Goal: Task Accomplishment & Management: Use online tool/utility

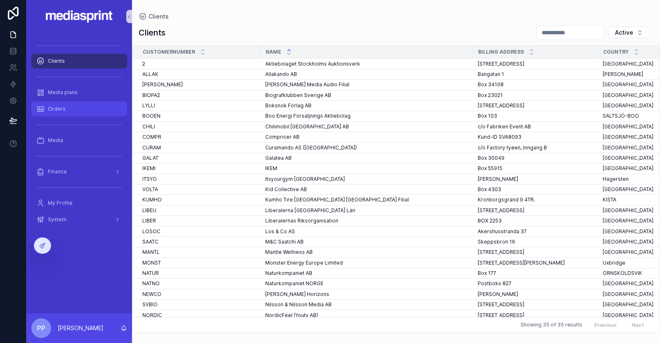
click at [49, 108] on span "Orders" at bounding box center [57, 109] width 18 height 7
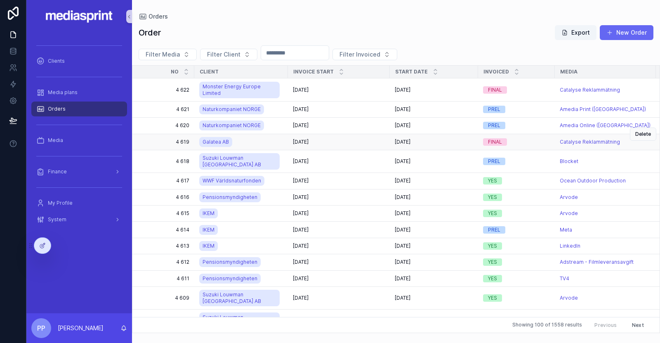
click at [355, 139] on div "[DATE] [DATE]" at bounding box center [339, 142] width 92 height 7
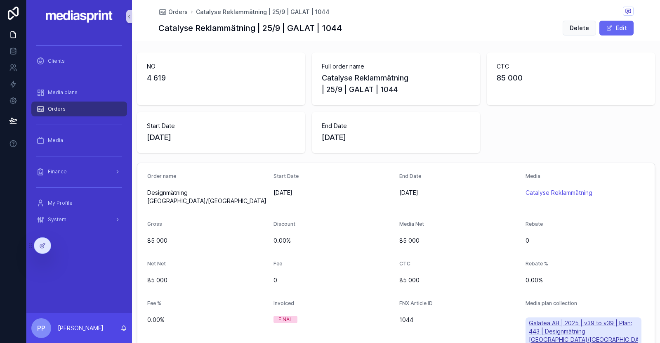
click at [560, 319] on span "Galatea AB | 2025 | v39 to v39 | Plan: 443 | Designmätning [GEOGRAPHIC_DATA]/[G…" at bounding box center [584, 331] width 110 height 25
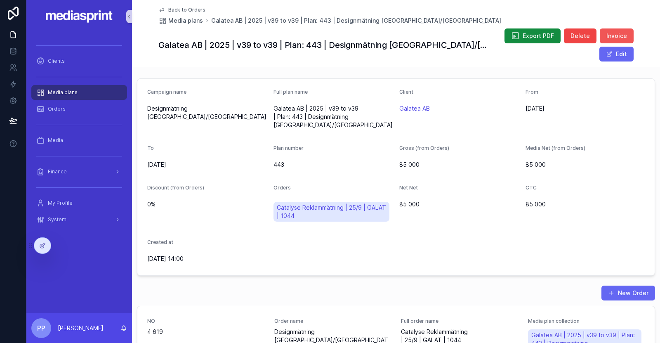
click at [606, 38] on span "Invoice" at bounding box center [616, 36] width 21 height 8
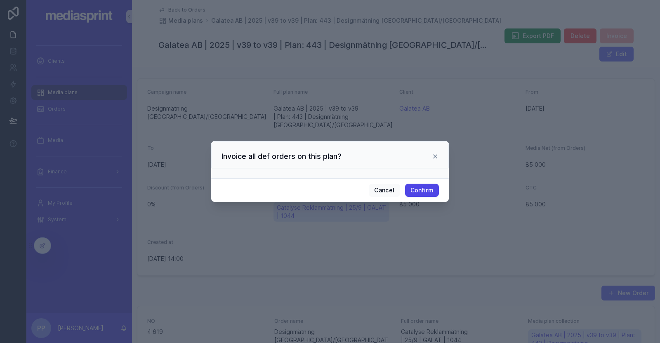
click at [424, 189] on button "Confirm" at bounding box center [422, 189] width 34 height 13
